Goal: Task Accomplishment & Management: Use online tool/utility

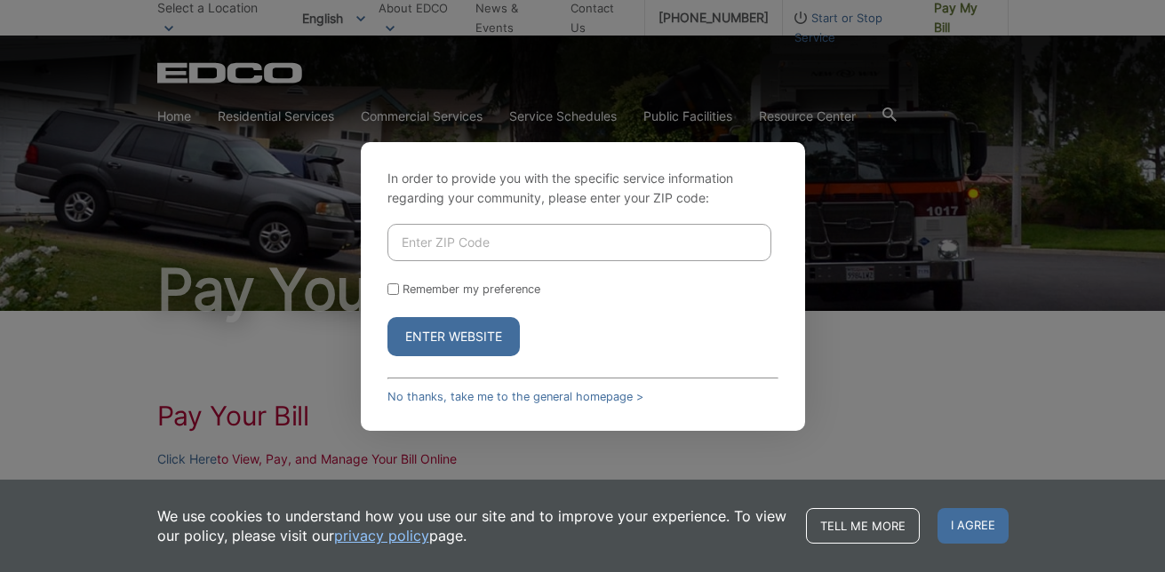
click at [534, 249] on input "Enter ZIP Code" at bounding box center [579, 242] width 384 height 37
type input "90638"
click at [606, 399] on link "No thanks, take me to the general homepage >" at bounding box center [515, 396] width 256 height 13
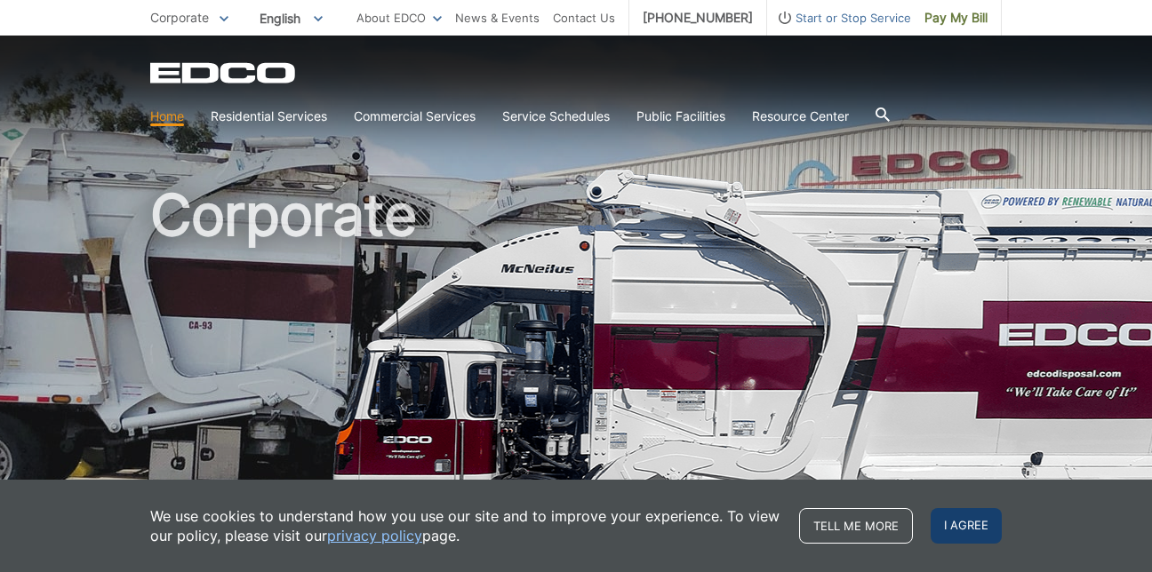
click at [958, 520] on span "I agree" at bounding box center [965, 526] width 71 height 36
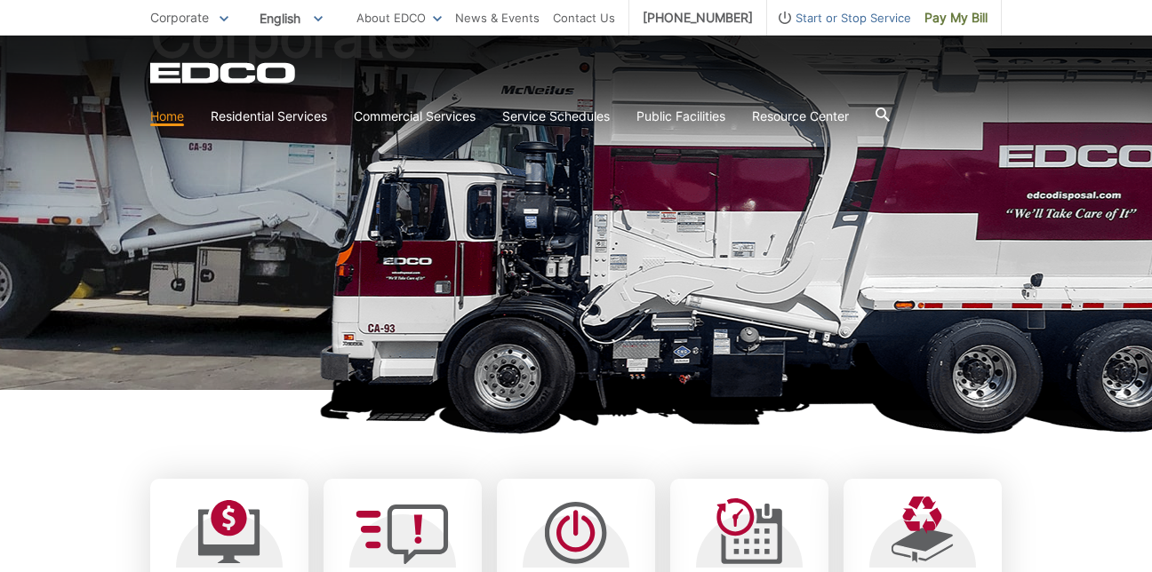
scroll to position [444, 0]
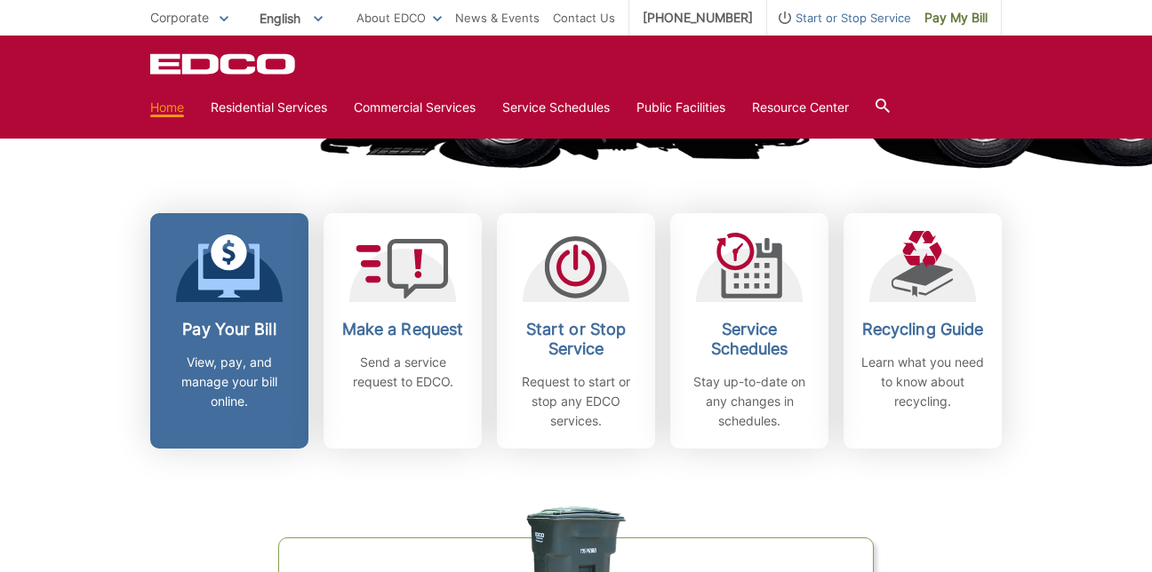
click at [244, 332] on h2 "Pay Your Bill" at bounding box center [230, 330] width 132 height 20
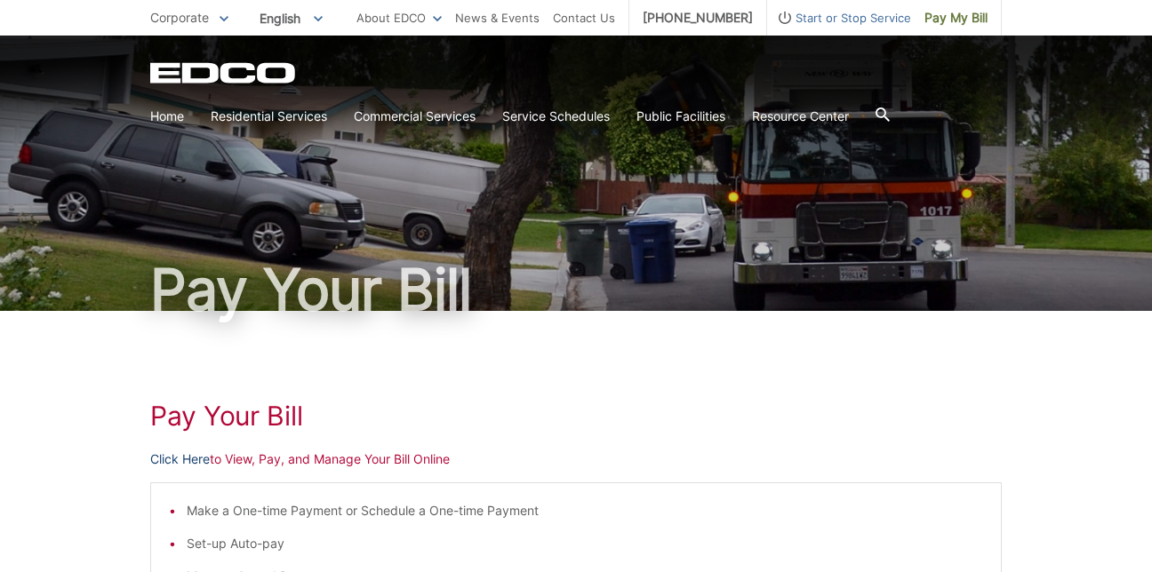
click at [161, 455] on link "Click Here" at bounding box center [180, 460] width 60 height 20
